Goal: Task Accomplishment & Management: Manage account settings

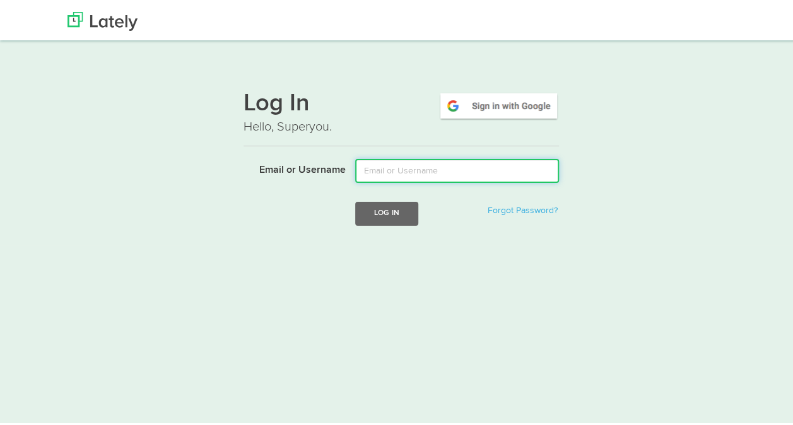
click at [425, 161] on input "Email or Username" at bounding box center [457, 168] width 204 height 24
type input "[EMAIL_ADDRESS][DOMAIN_NAME]"
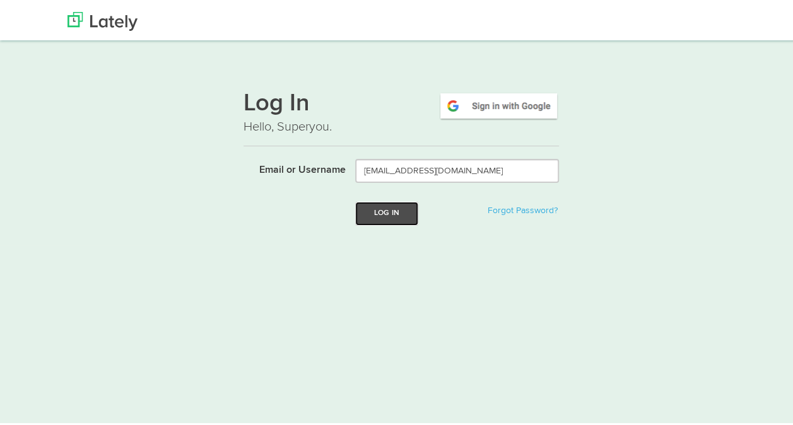
click at [394, 214] on button "Log In" at bounding box center [386, 210] width 63 height 23
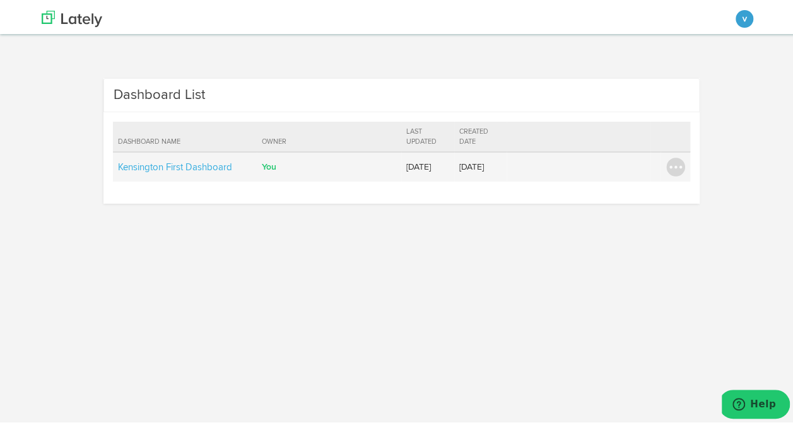
click at [147, 157] on td "Kensington First Dashboard" at bounding box center [185, 164] width 144 height 30
click at [141, 169] on link "Kensington First Dashboard" at bounding box center [175, 164] width 114 height 9
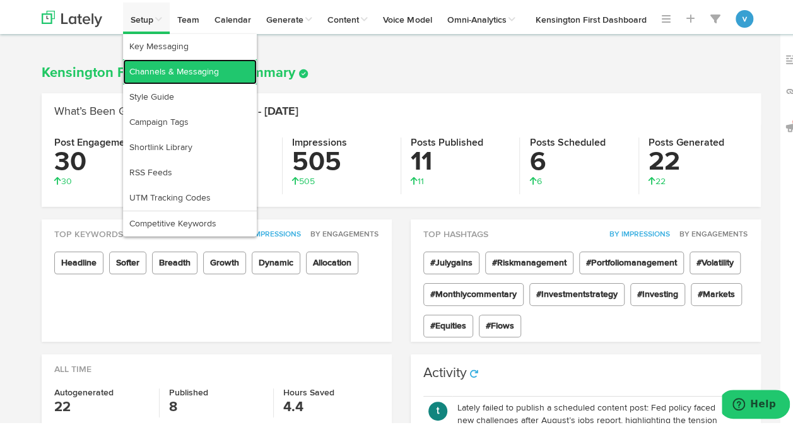
click at [151, 67] on link "Channels & Messaging" at bounding box center [190, 69] width 134 height 25
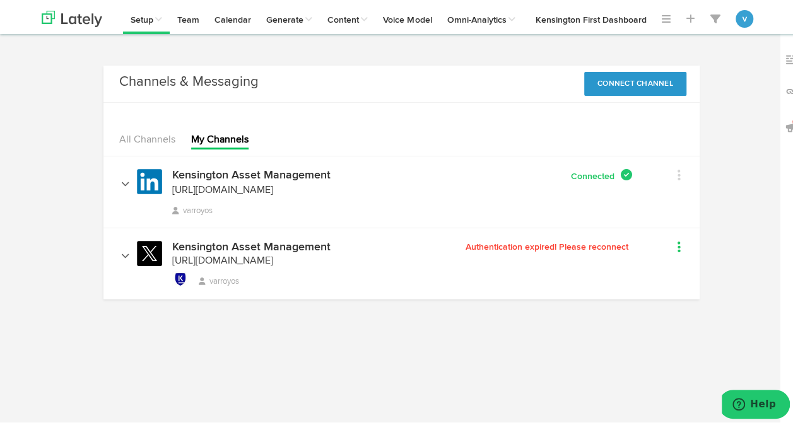
click at [671, 255] on link at bounding box center [665, 246] width 29 height 18
click at [673, 280] on link "Remove" at bounding box center [683, 272] width 64 height 20
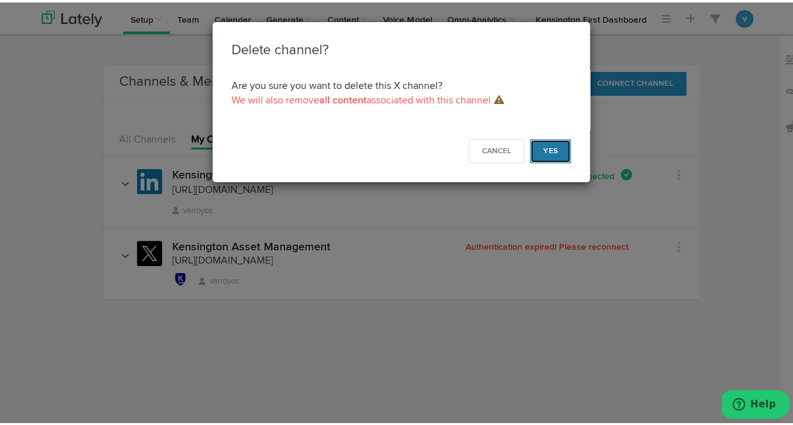
click at [536, 149] on button "Yes" at bounding box center [550, 149] width 41 height 24
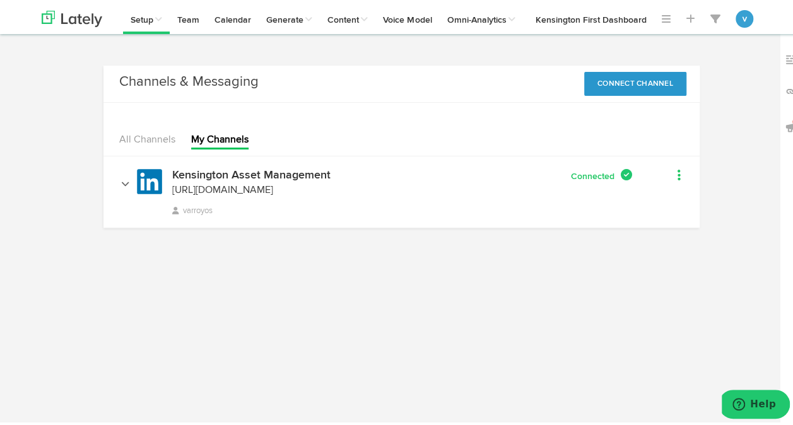
click at [677, 174] on icon at bounding box center [678, 172] width 3 height 13
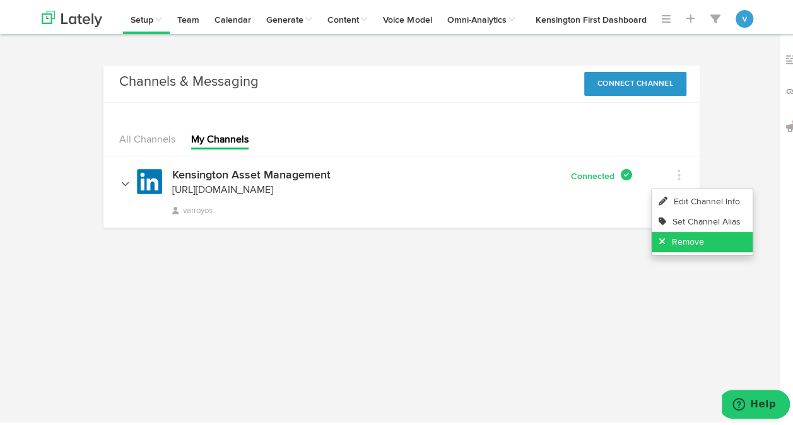
click at [675, 243] on link "Remove" at bounding box center [701, 240] width 101 height 20
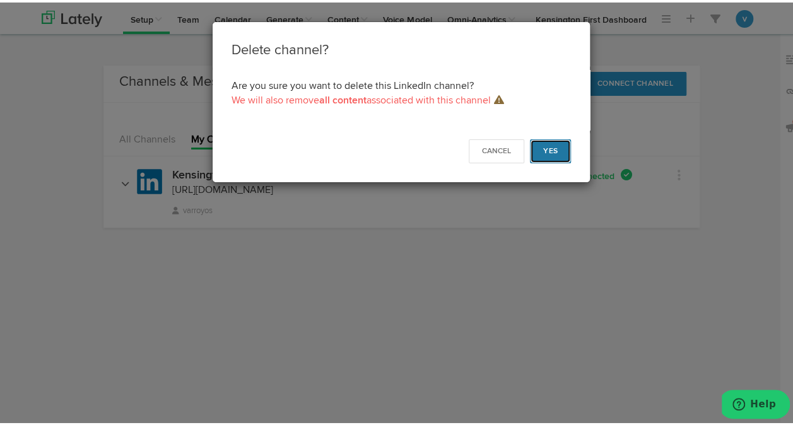
click at [557, 158] on button "Yes" at bounding box center [550, 149] width 41 height 24
click at [549, 148] on button "Yes" at bounding box center [550, 149] width 41 height 24
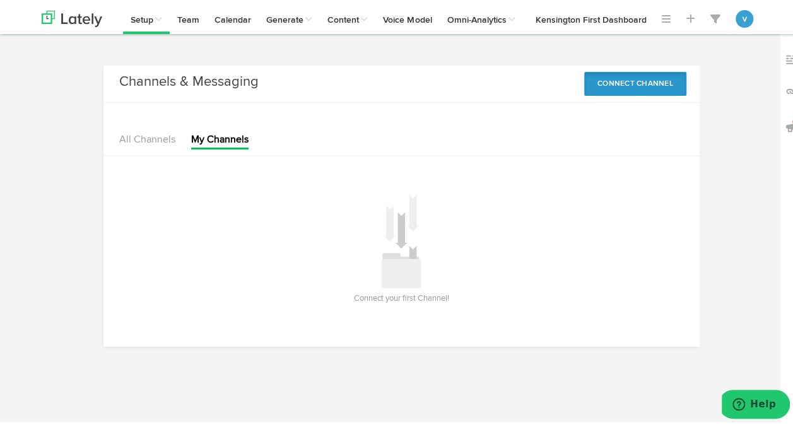
click at [628, 81] on button "Connect Channel" at bounding box center [635, 81] width 102 height 24
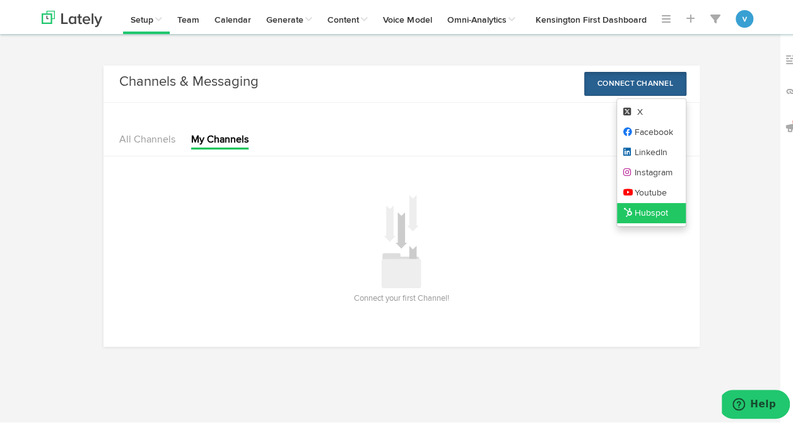
click at [632, 212] on link "Hubspot" at bounding box center [651, 211] width 69 height 20
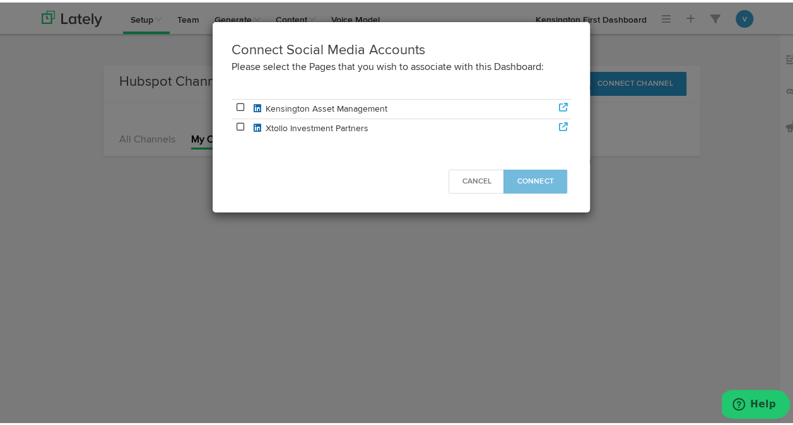
click at [235, 102] on icon at bounding box center [240, 104] width 11 height 9
click at [516, 175] on span "Connect" at bounding box center [534, 179] width 37 height 8
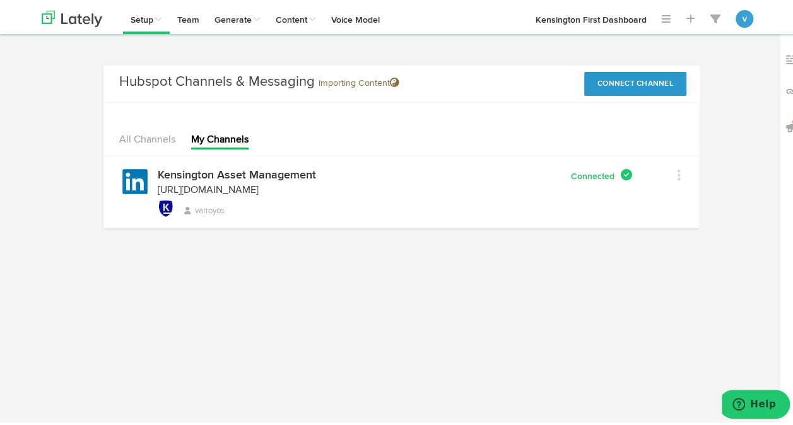
click at [507, 289] on html "Channels Create Generate Pipeline Team Basic Analytics (limited on mobile) Dash…" at bounding box center [401, 212] width 802 height 425
